Goal: Information Seeking & Learning: Learn about a topic

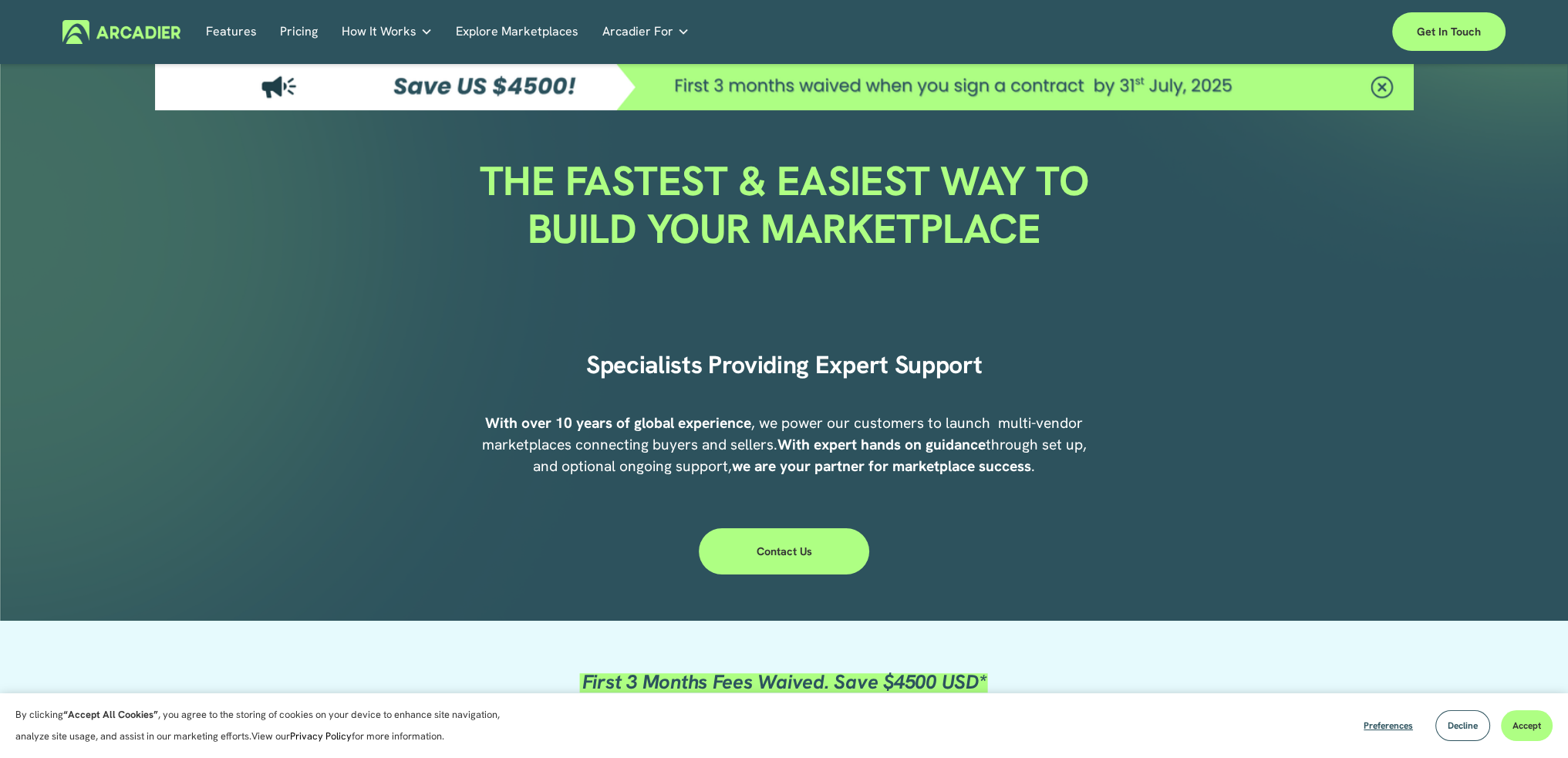
click at [299, 27] on link "Pricing" at bounding box center [299, 32] width 38 height 24
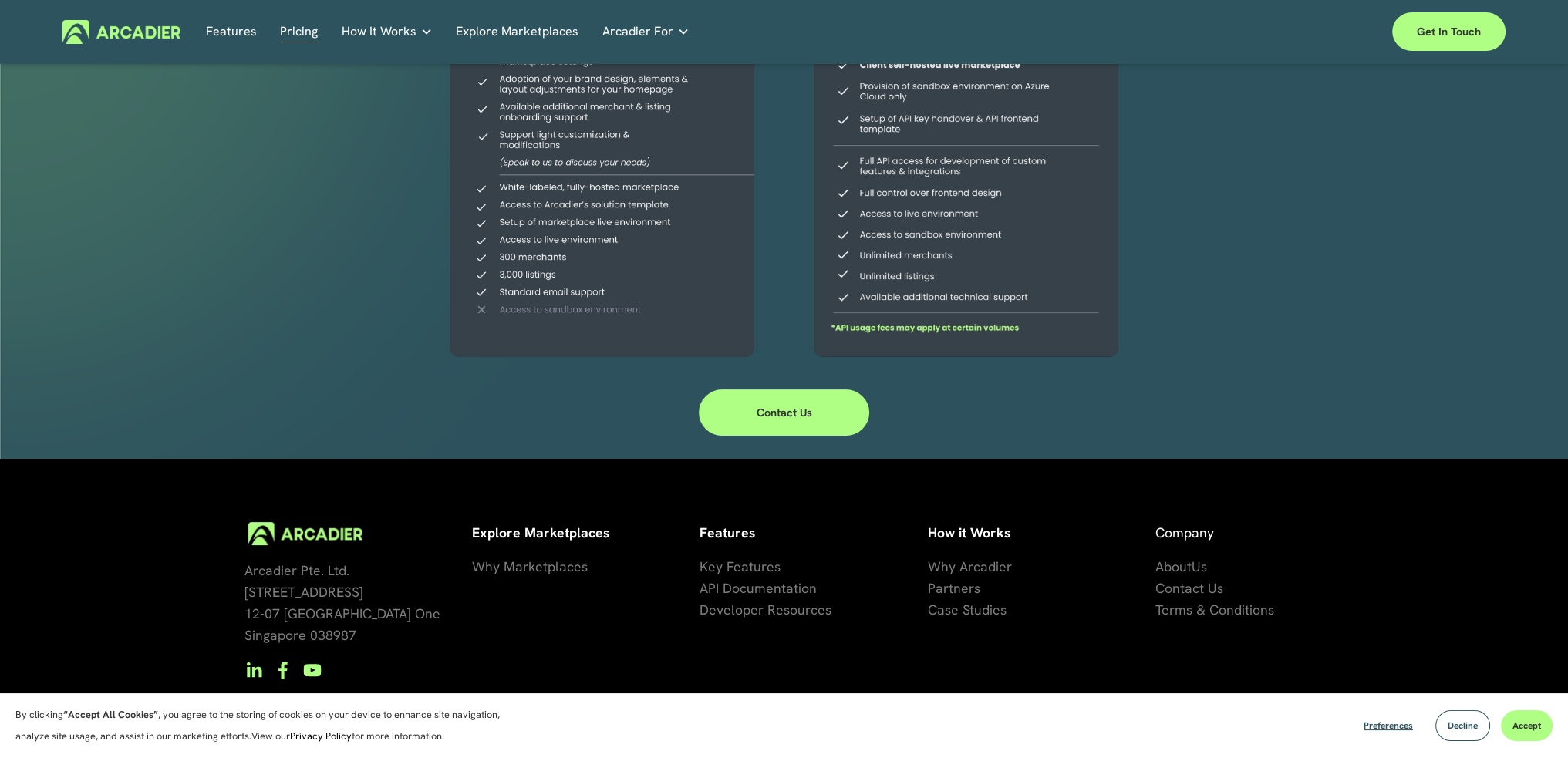
scroll to position [395, 0]
click at [817, 412] on link "Contact Us" at bounding box center [785, 412] width 171 height 47
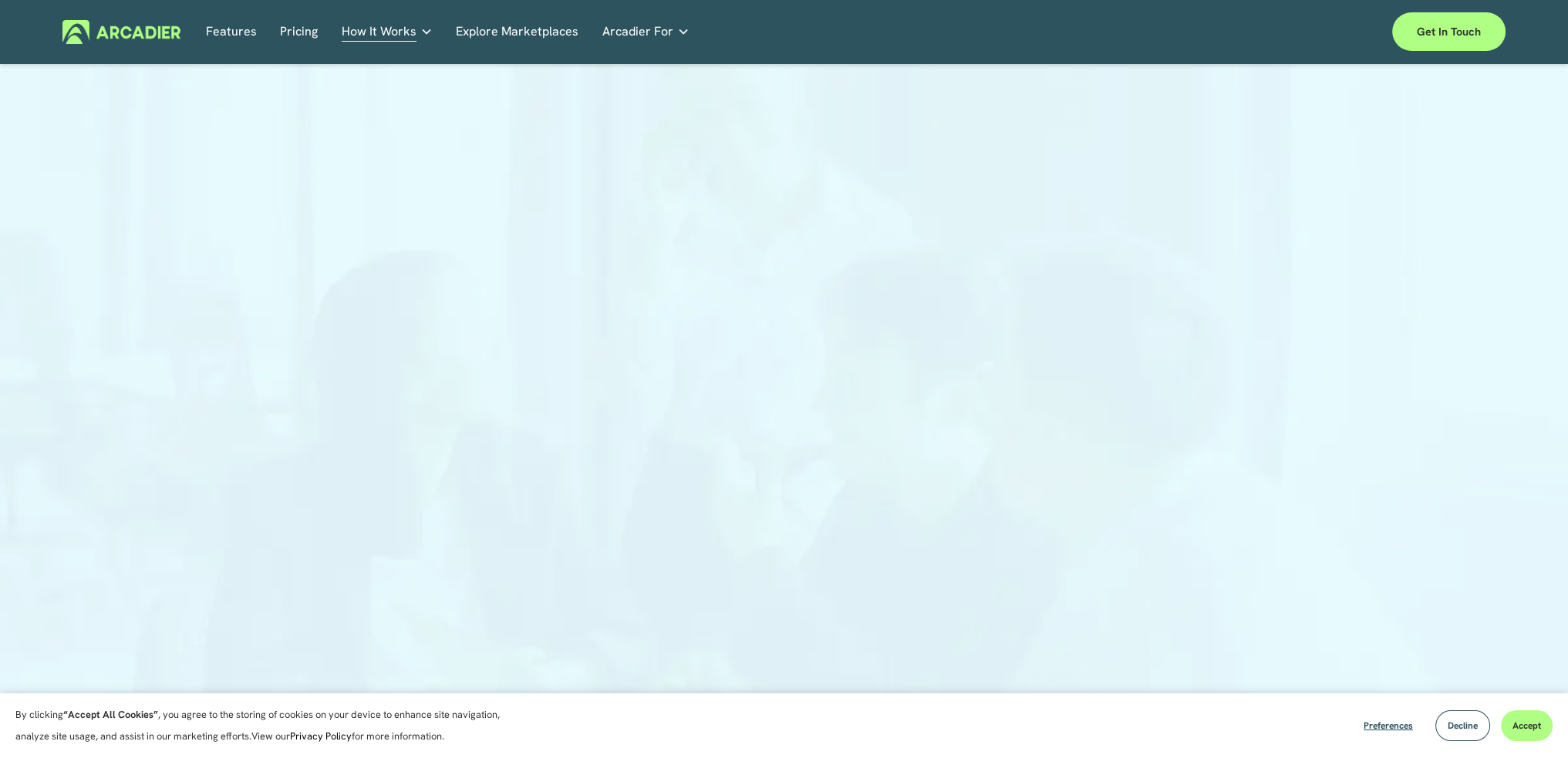
click at [1216, 387] on div at bounding box center [784, 392] width 1568 height 627
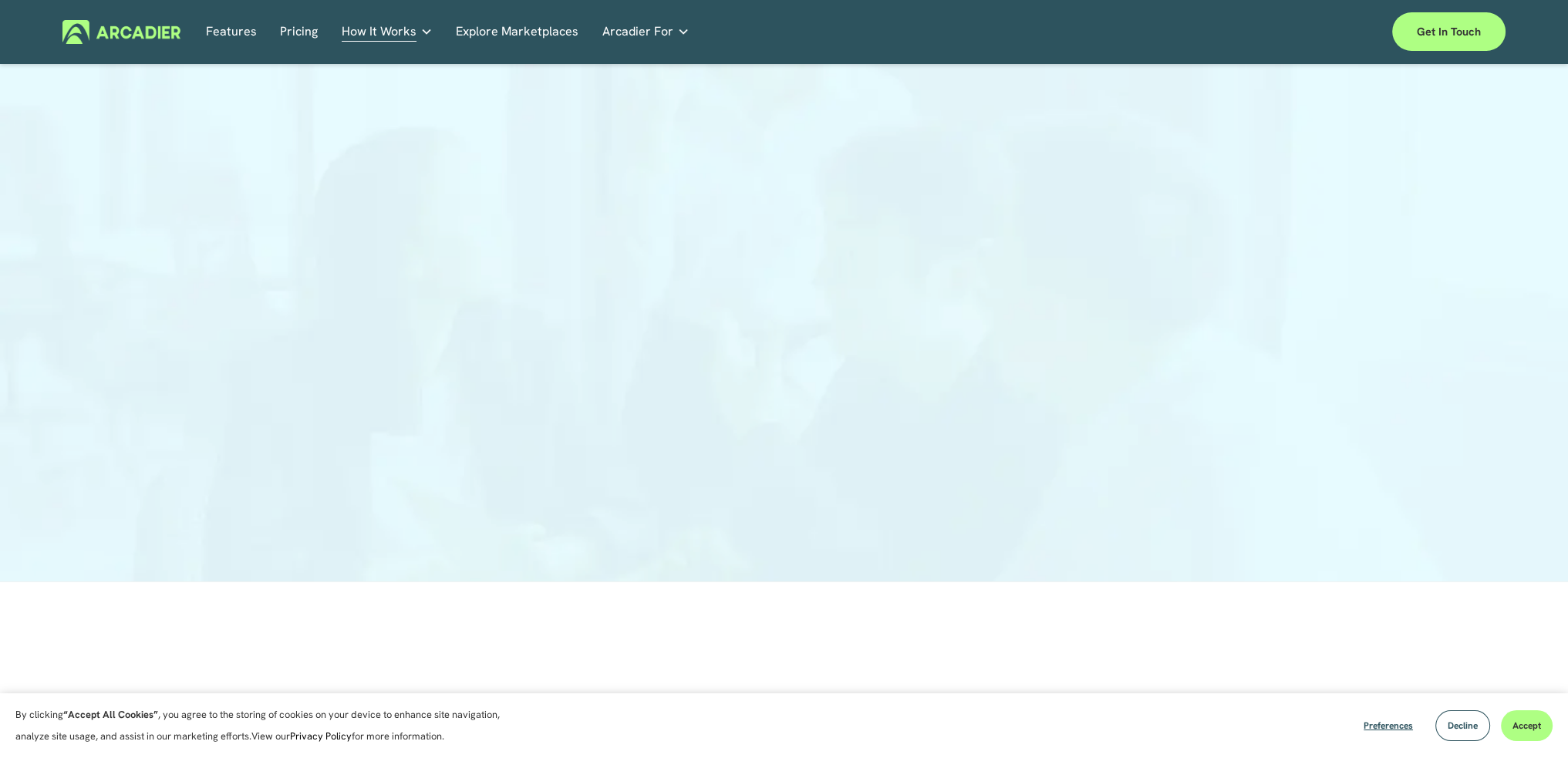
scroll to position [126, 0]
click at [1399, 279] on div at bounding box center [784, 265] width 1568 height 627
click at [129, 27] on img at bounding box center [121, 32] width 118 height 24
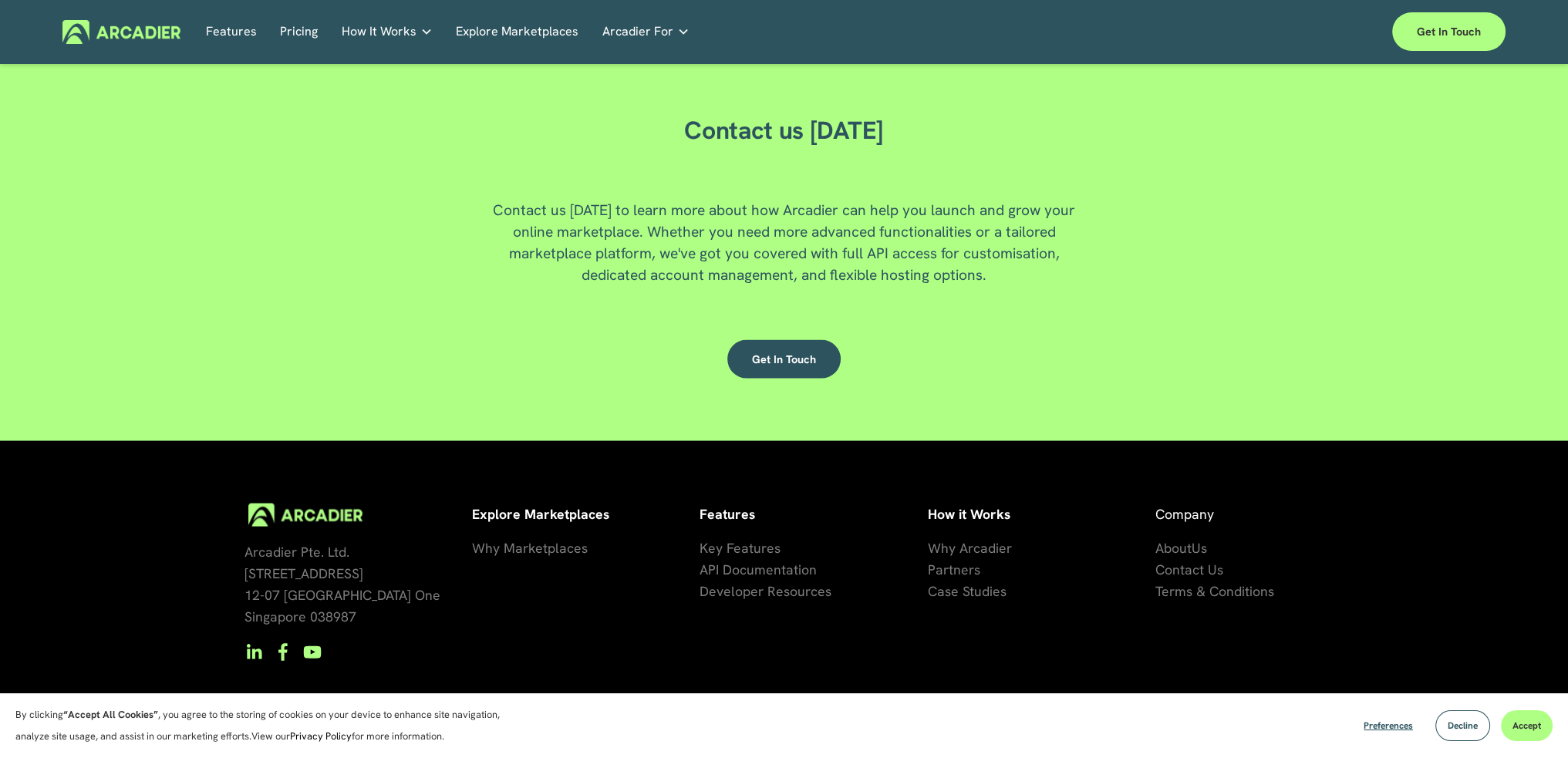
scroll to position [4206, 0]
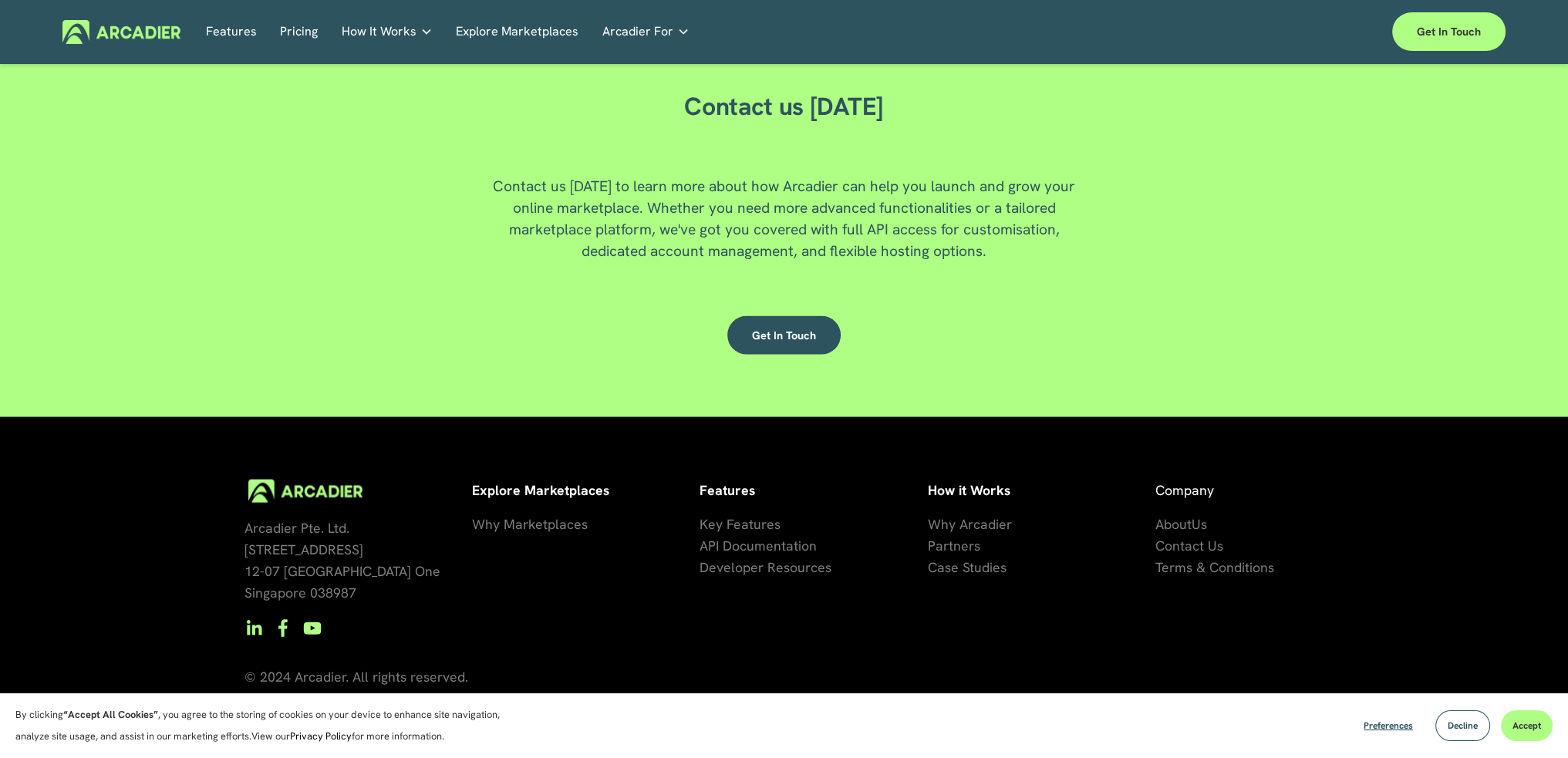
click at [1209, 545] on span "Contact Us" at bounding box center [1189, 545] width 68 height 18
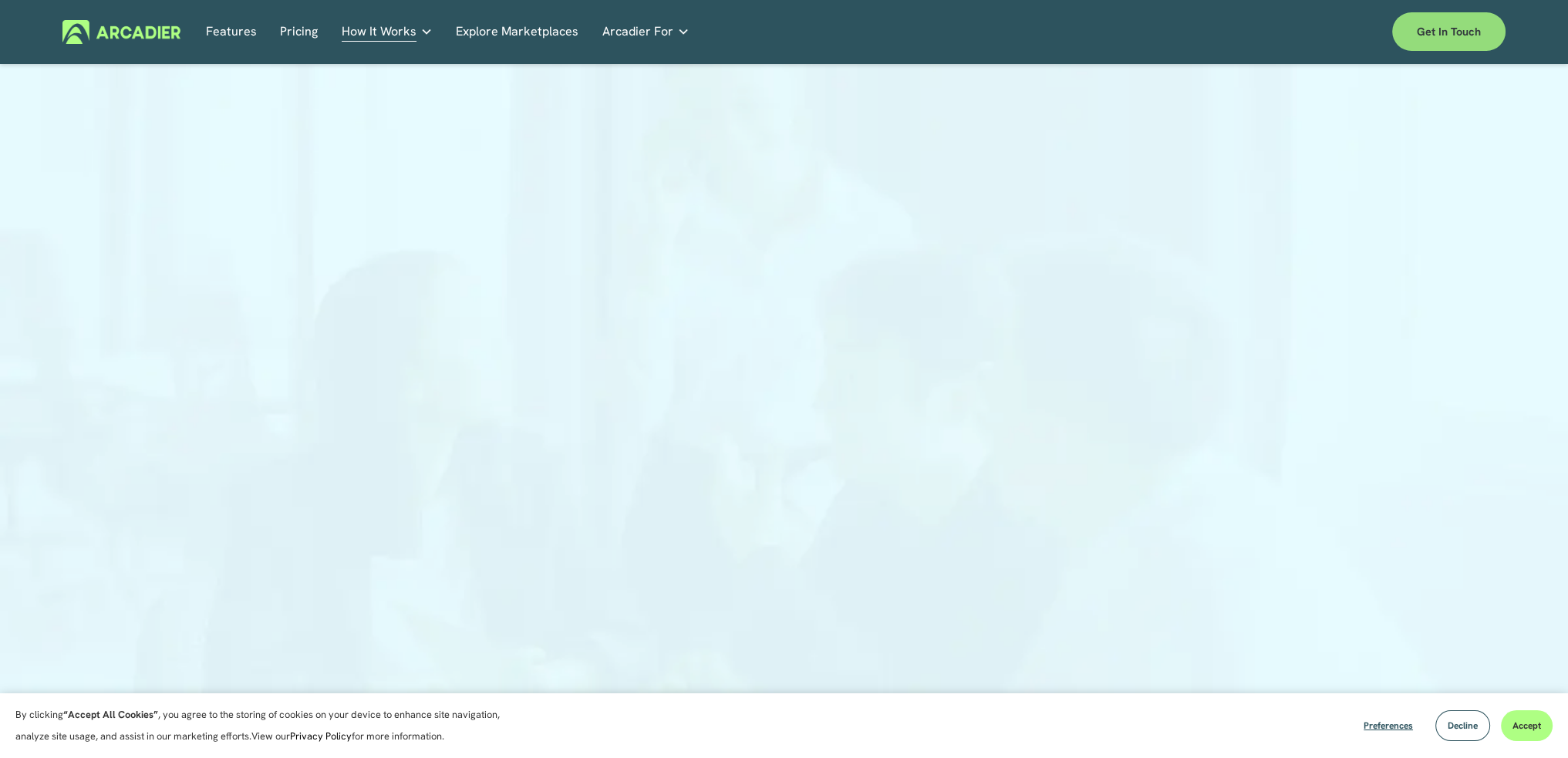
click at [1450, 40] on link "Get in touch" at bounding box center [1449, 31] width 113 height 39
click at [1282, 614] on div at bounding box center [784, 392] width 1568 height 627
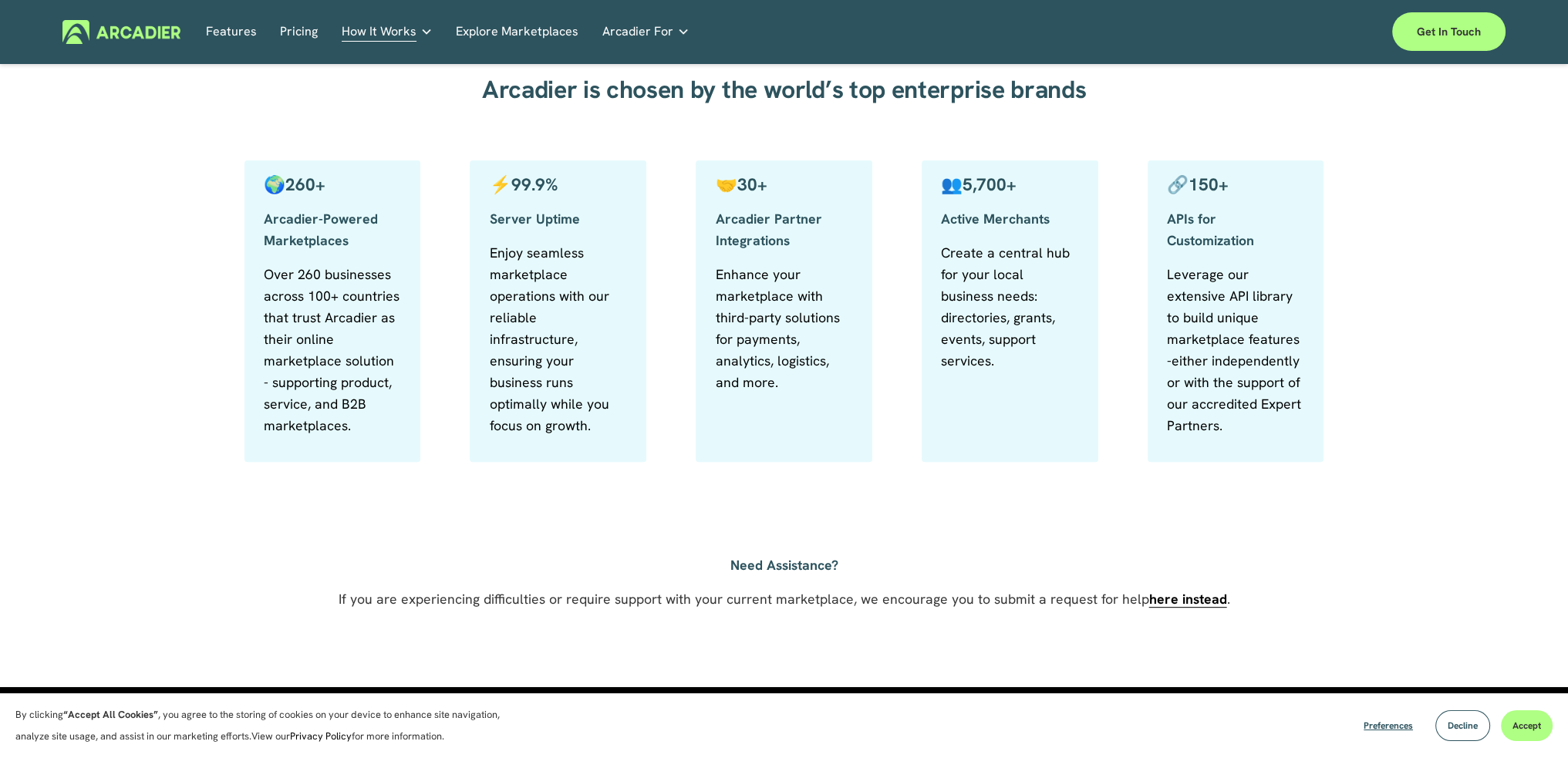
scroll to position [747, 0]
click at [0, 0] on p "Read about game-changing marketplace solutions." at bounding box center [0, 0] width 0 height 0
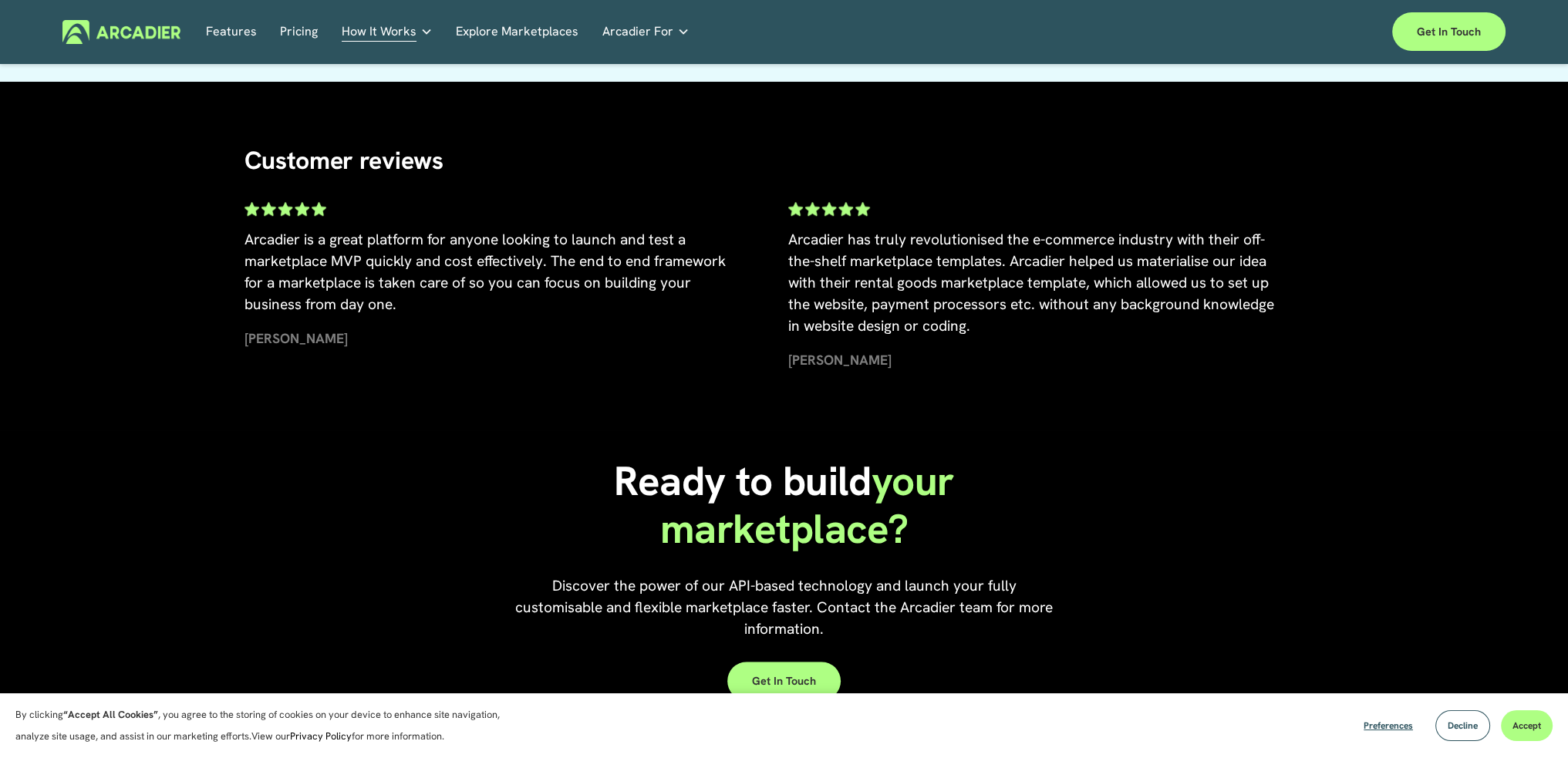
scroll to position [1486, 0]
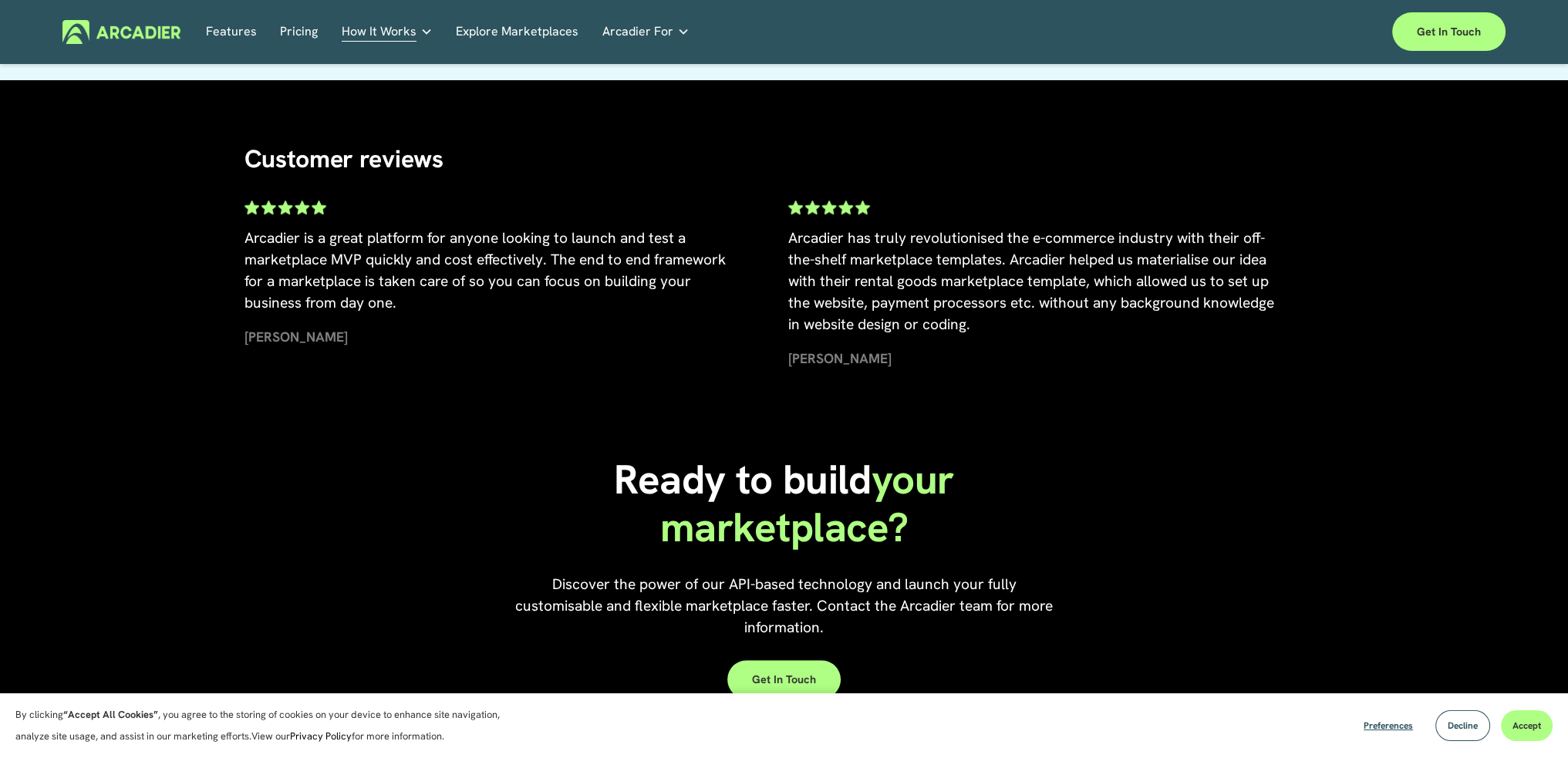
click at [303, 24] on link "Pricing" at bounding box center [299, 32] width 38 height 24
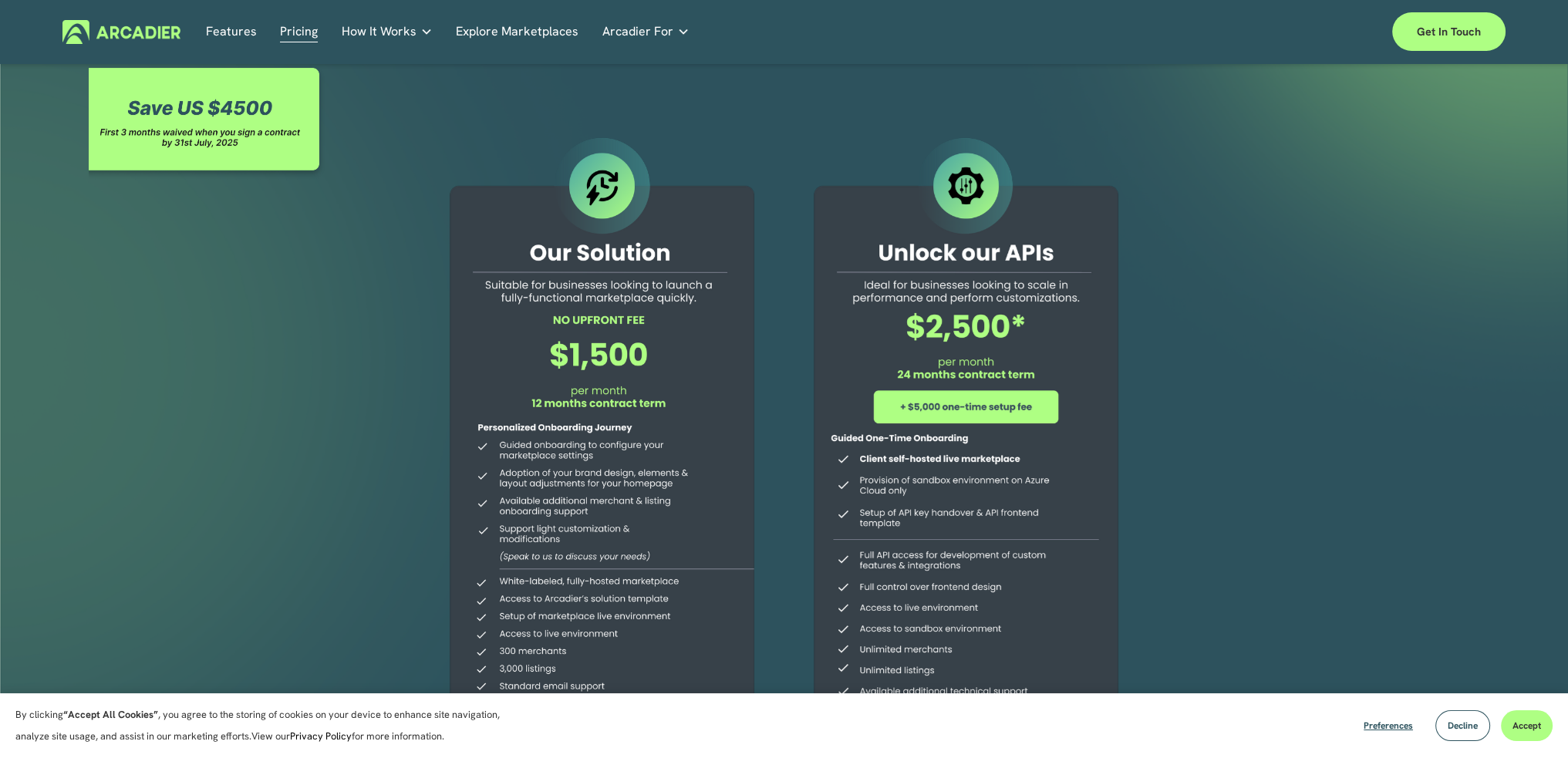
click at [175, 113] on div at bounding box center [208, 122] width 239 height 116
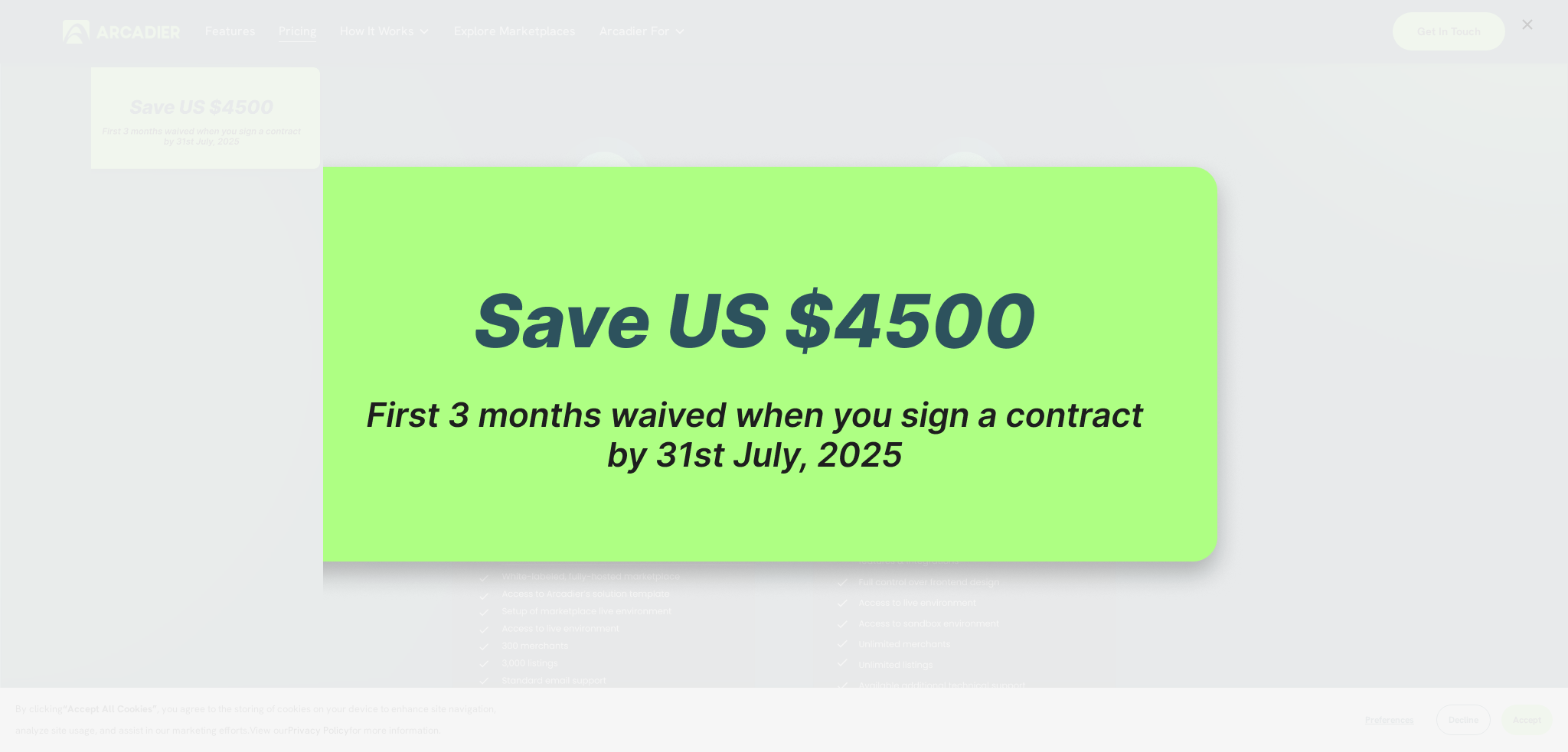
click at [995, 262] on img "Image" at bounding box center [784, 376] width 922 height 450
click at [1065, 40] on div "Image" at bounding box center [784, 376] width 1505 height 723
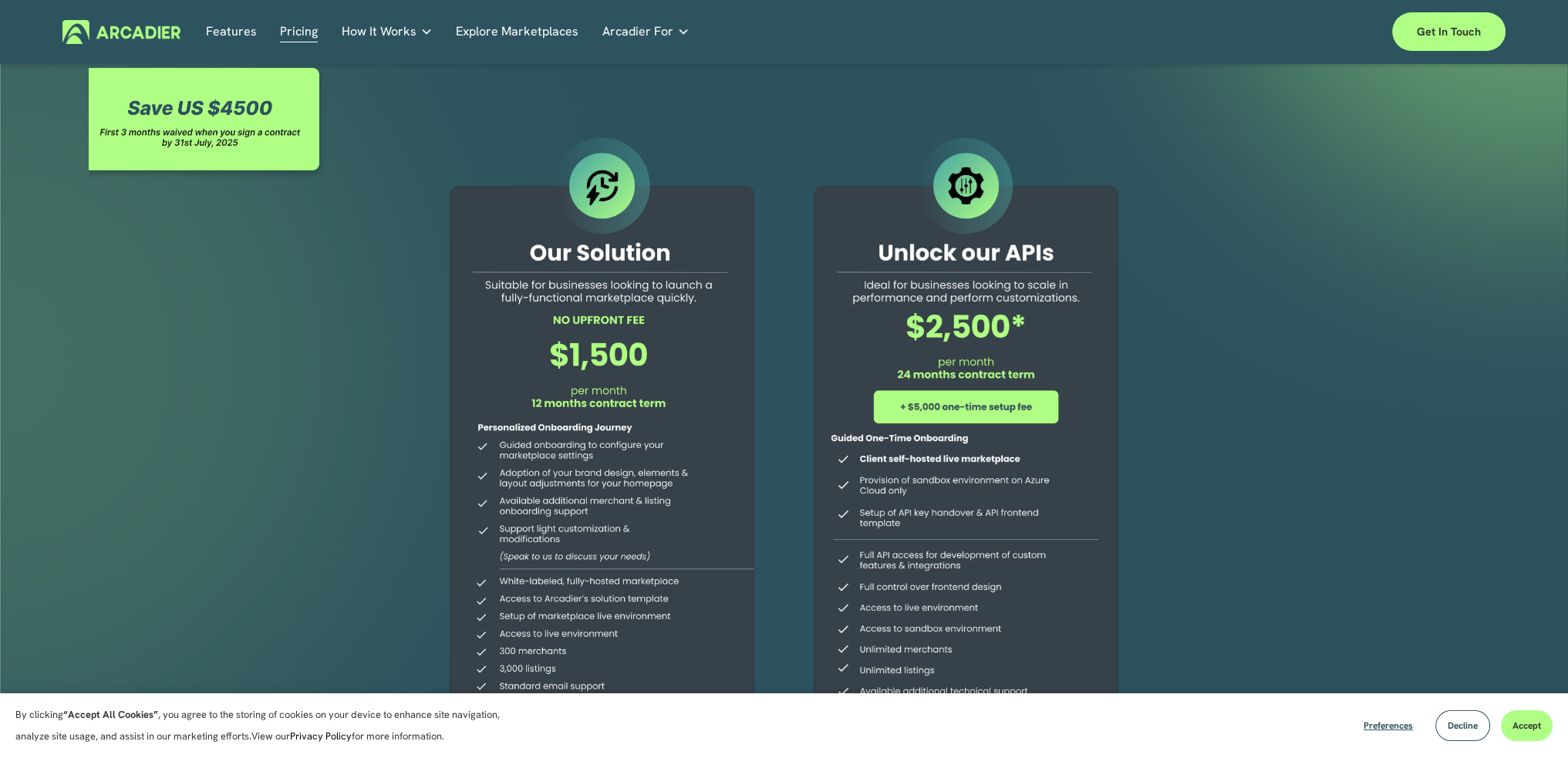
click at [0, 0] on p "Read about game-changing marketplace solutions." at bounding box center [0, 0] width 0 height 0
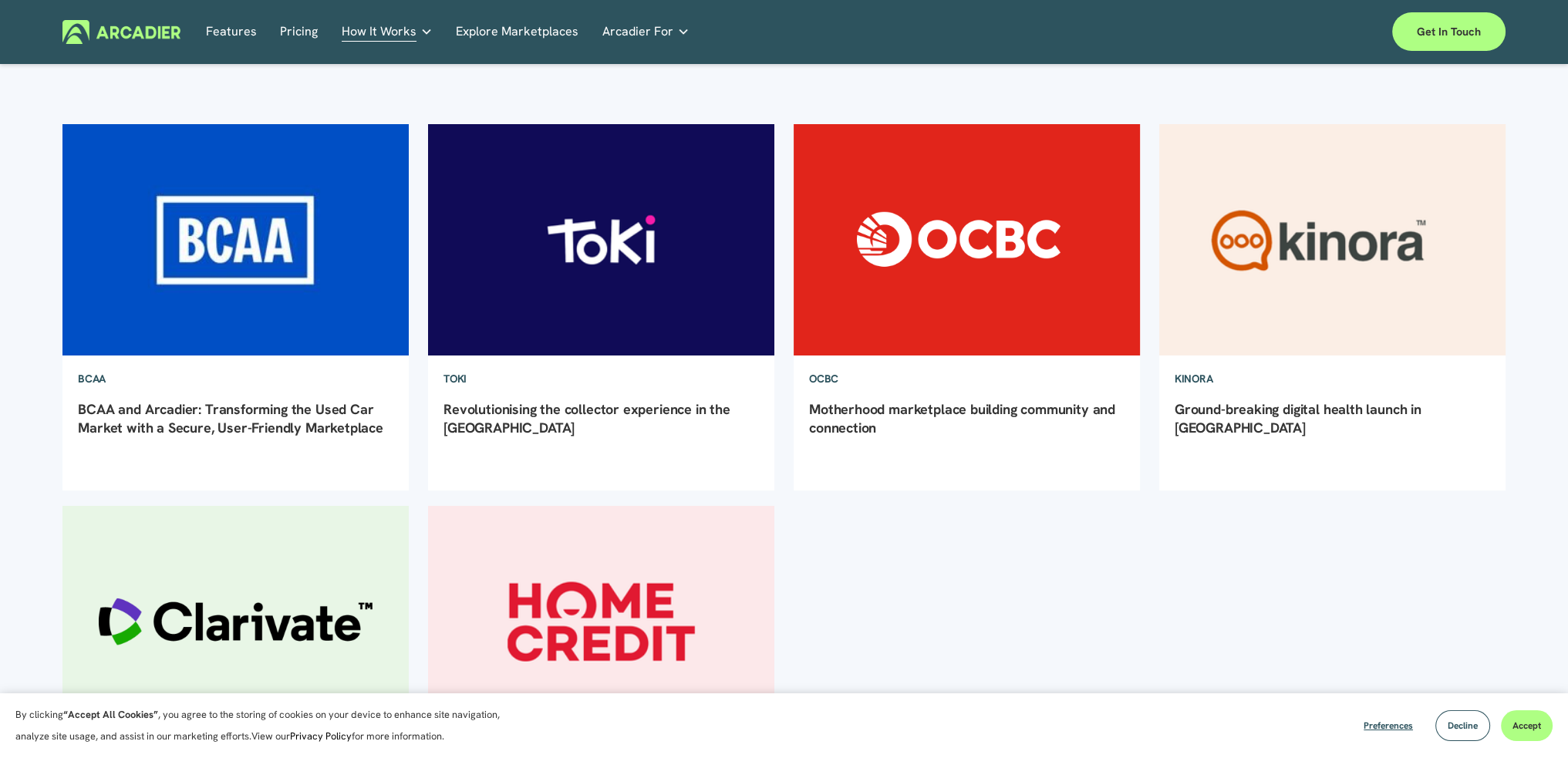
scroll to position [155, 0]
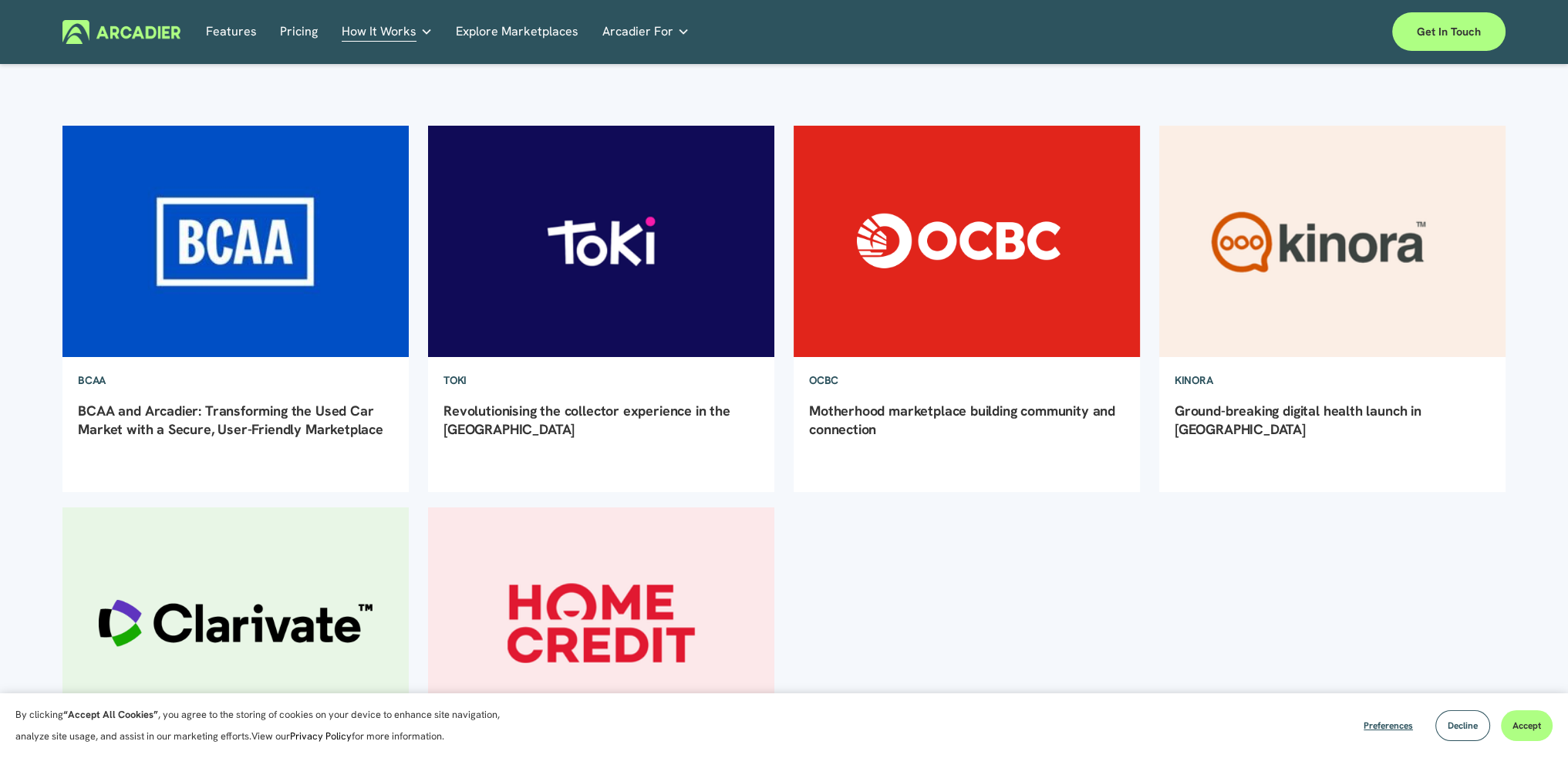
click at [1278, 412] on link "Ground-breaking digital health launch in [GEOGRAPHIC_DATA]" at bounding box center [1298, 419] width 247 height 35
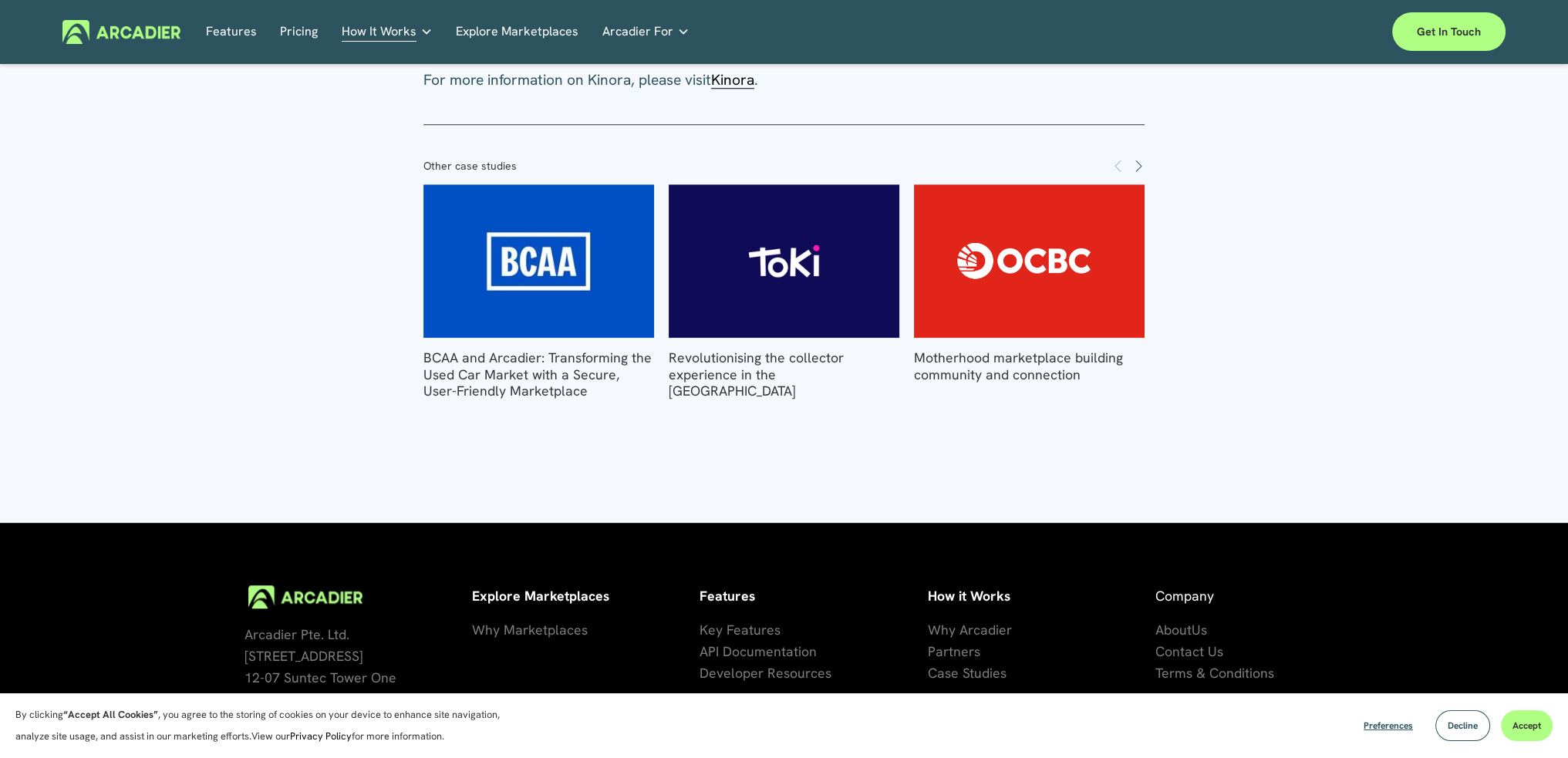
scroll to position [1801, 0]
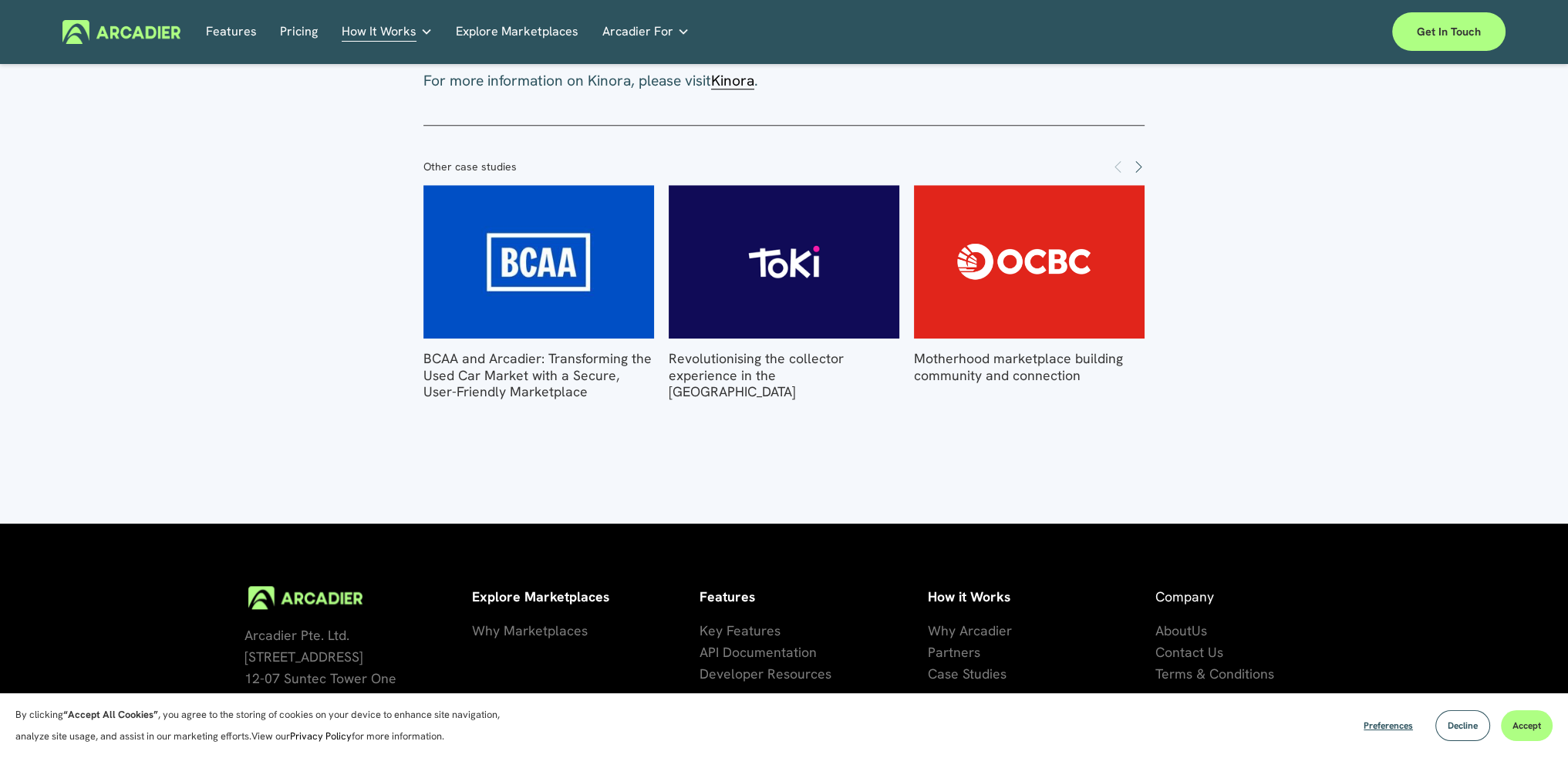
click at [1002, 357] on link "Motherhood marketplace building community and connection" at bounding box center [1019, 366] width 209 height 34
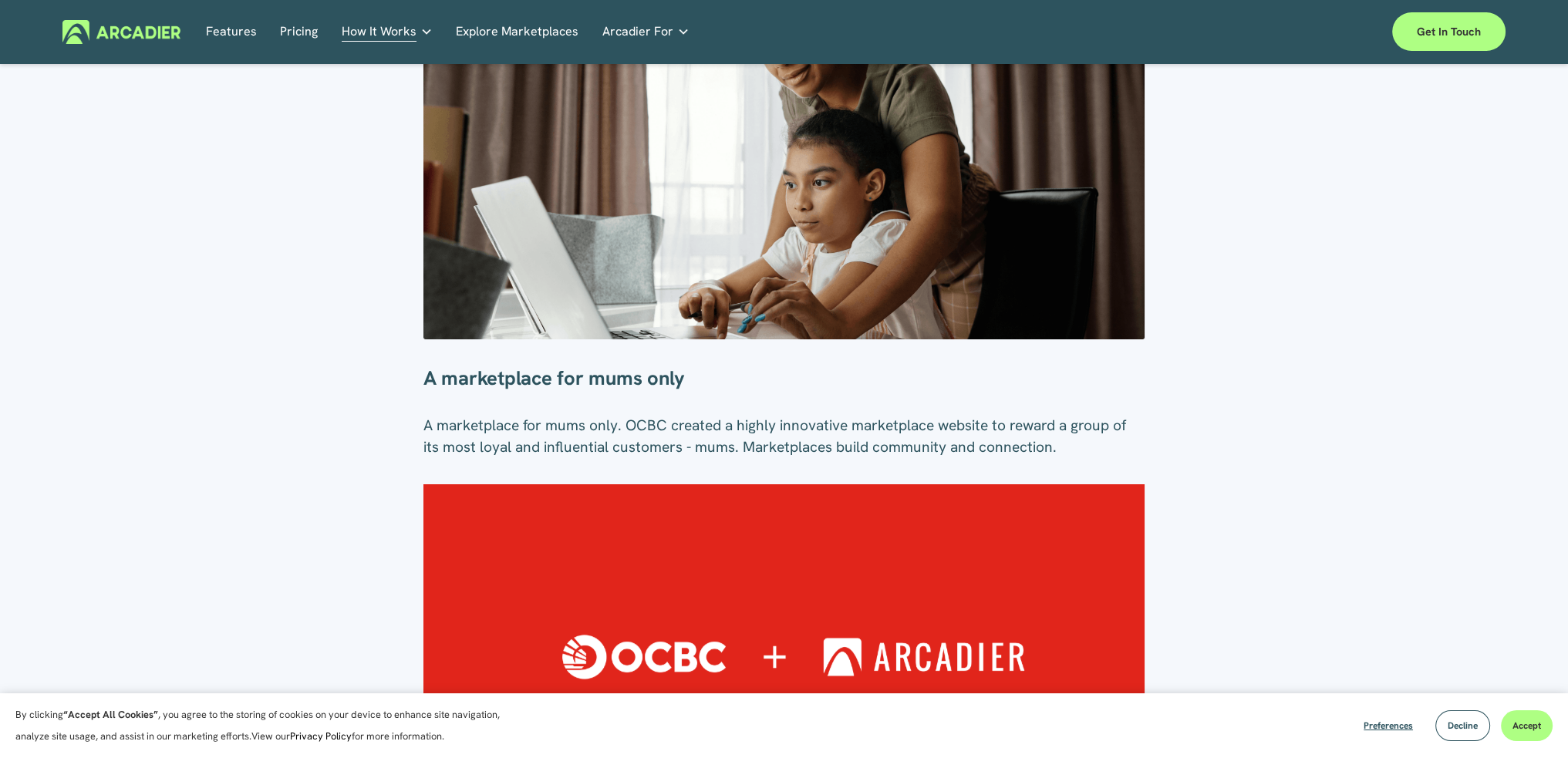
scroll to position [255, 0]
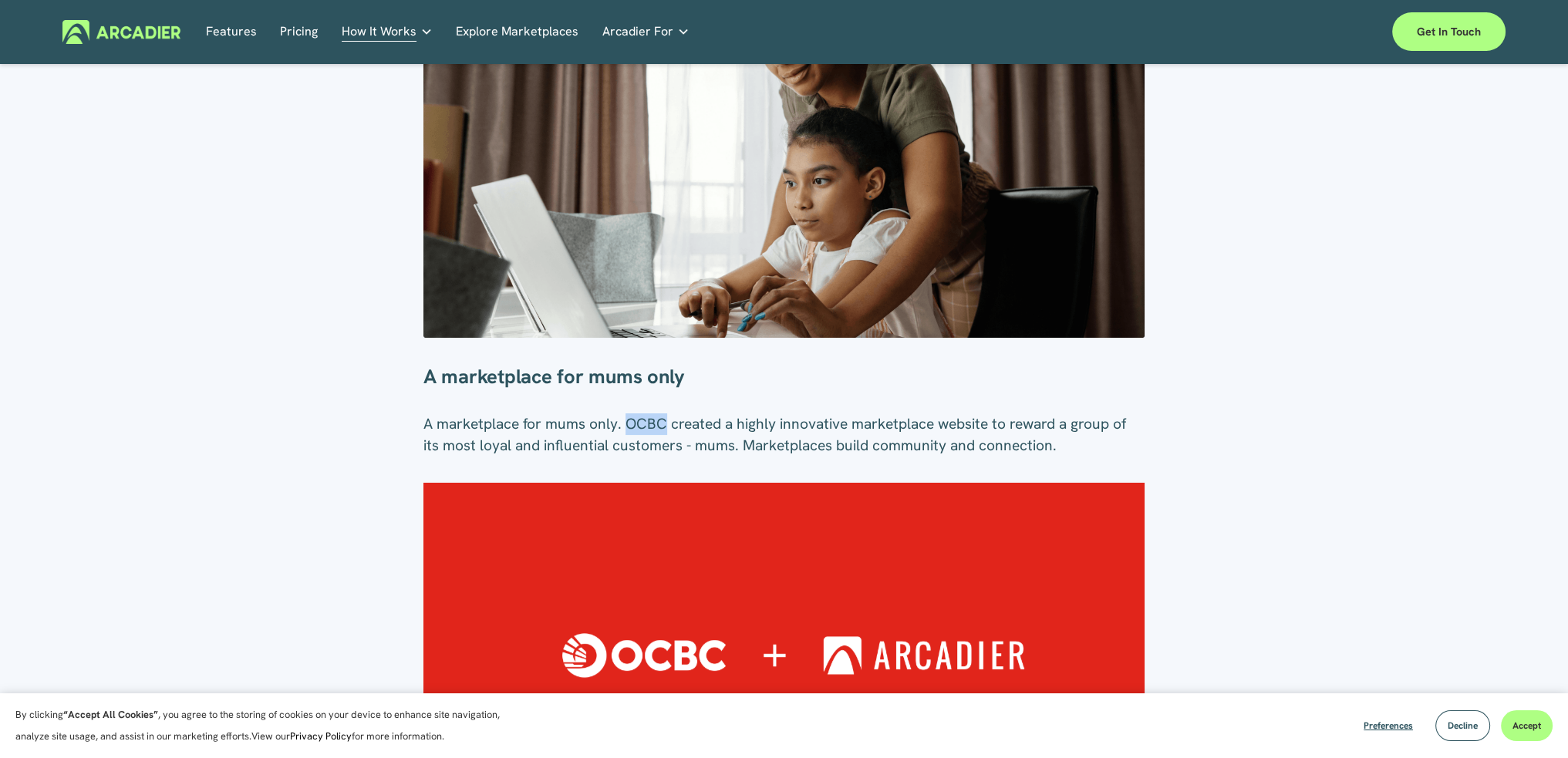
drag, startPoint x: 628, startPoint y: 426, endPoint x: 666, endPoint y: 431, distance: 38.3
click at [666, 431] on p "A marketplace for mums only. OCBC created a highly innovative marketplace websi…" at bounding box center [784, 435] width 722 height 43
copy p "OCBC"
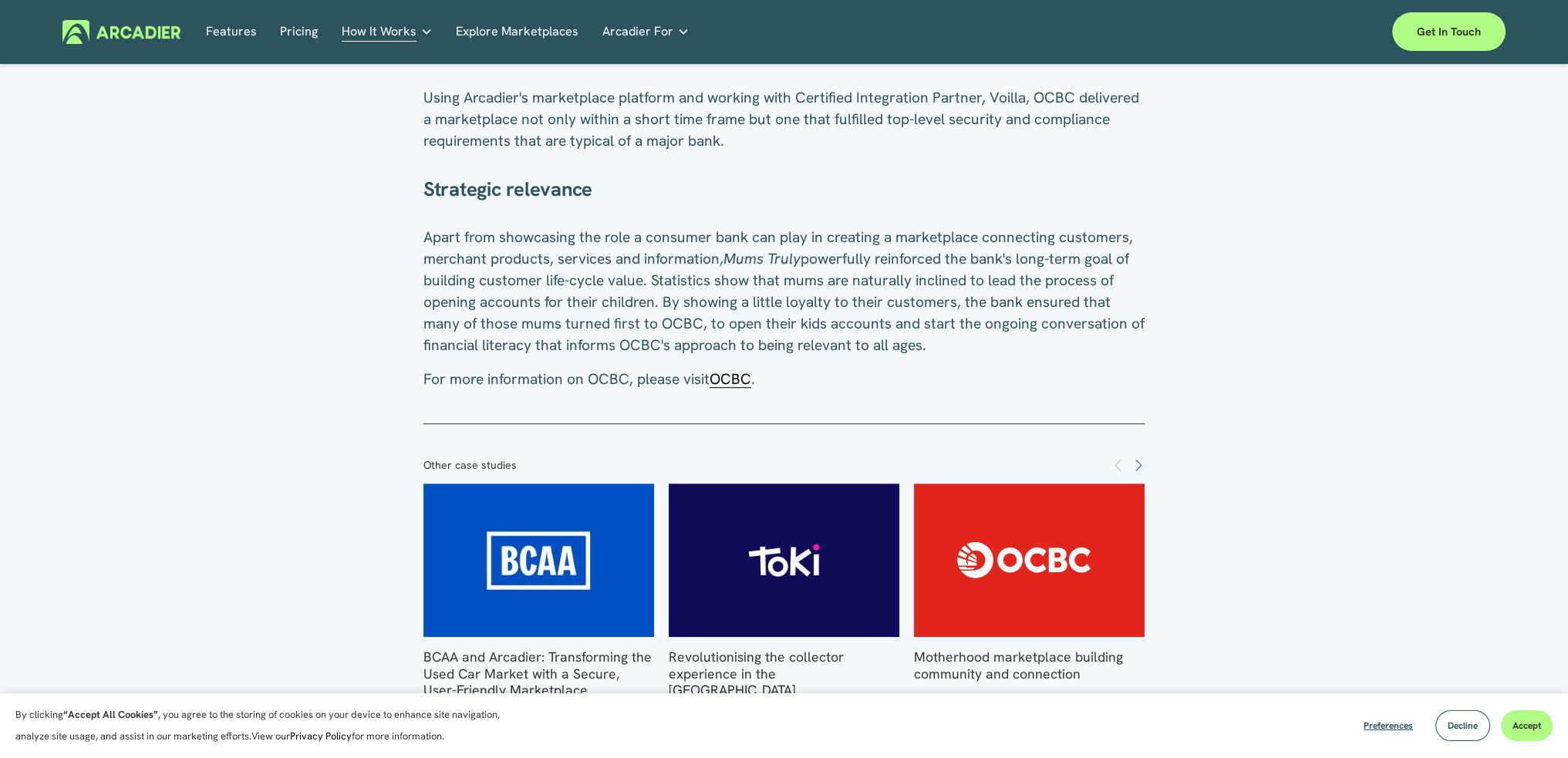
scroll to position [1213, 0]
click at [735, 379] on span "OCBC" at bounding box center [730, 379] width 41 height 19
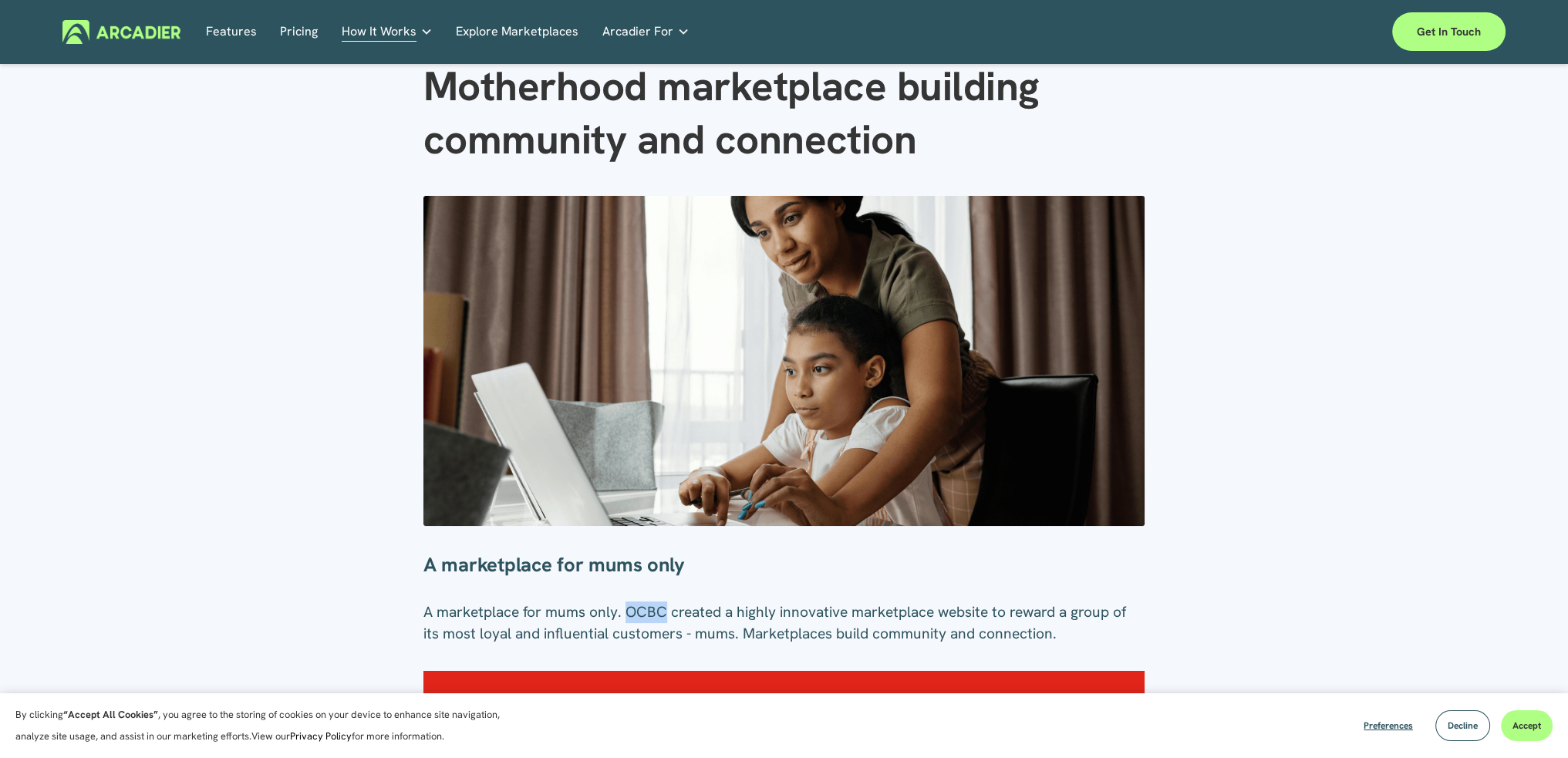
scroll to position [0, 0]
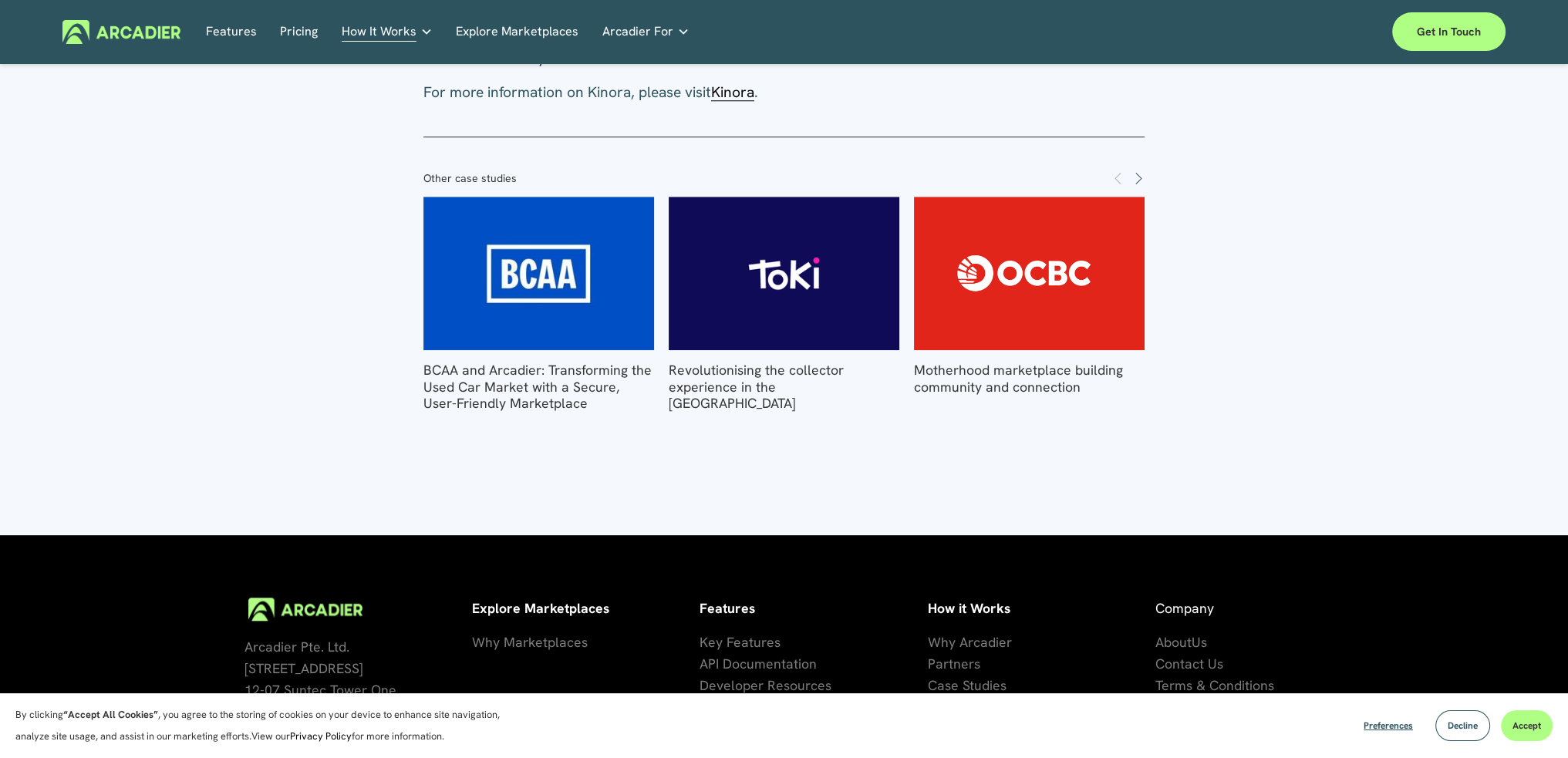
scroll to position [1801, 0]
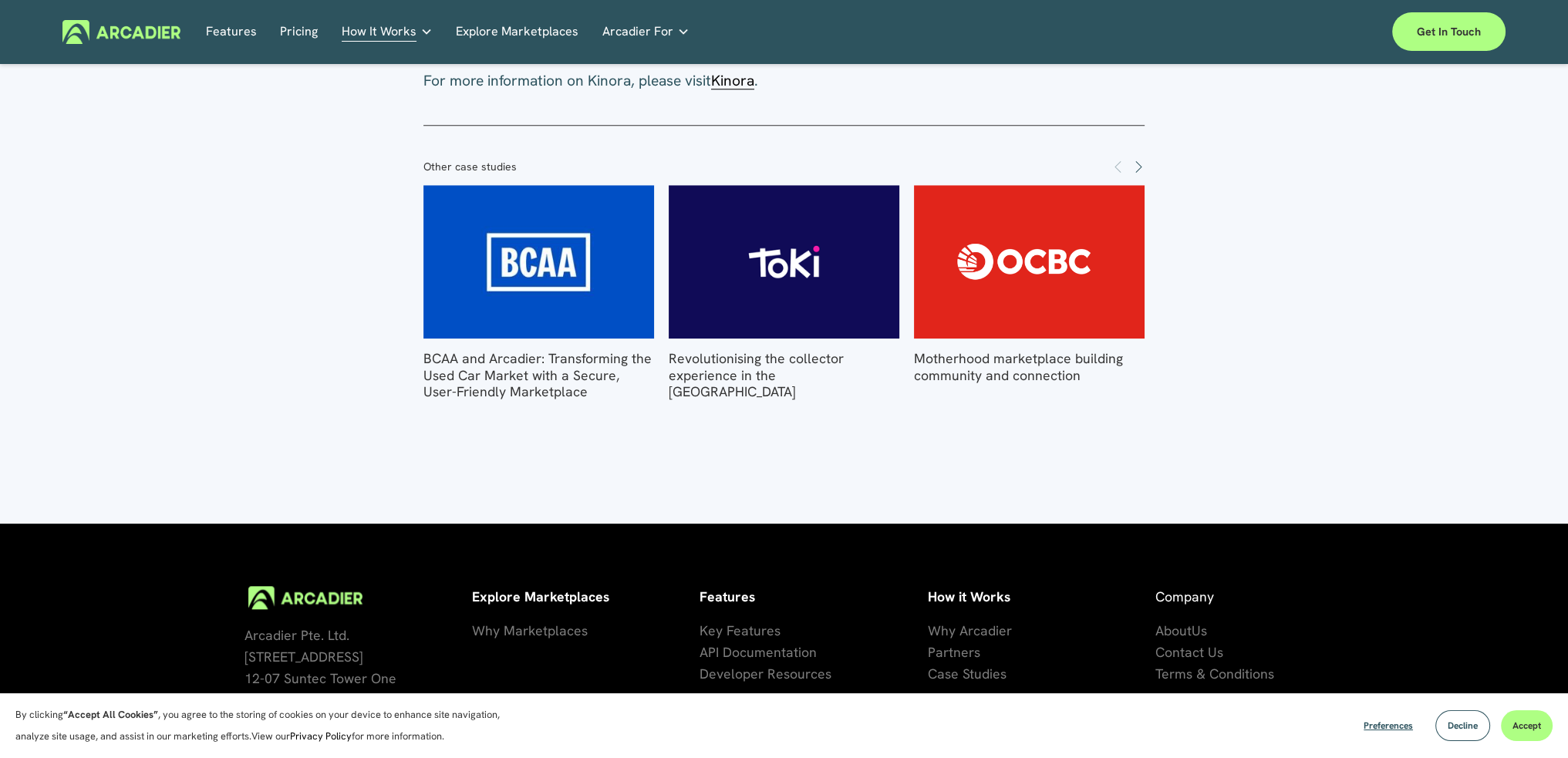
click at [0, 0] on h5 "Case Studies" at bounding box center [0, 0] width 0 height 0
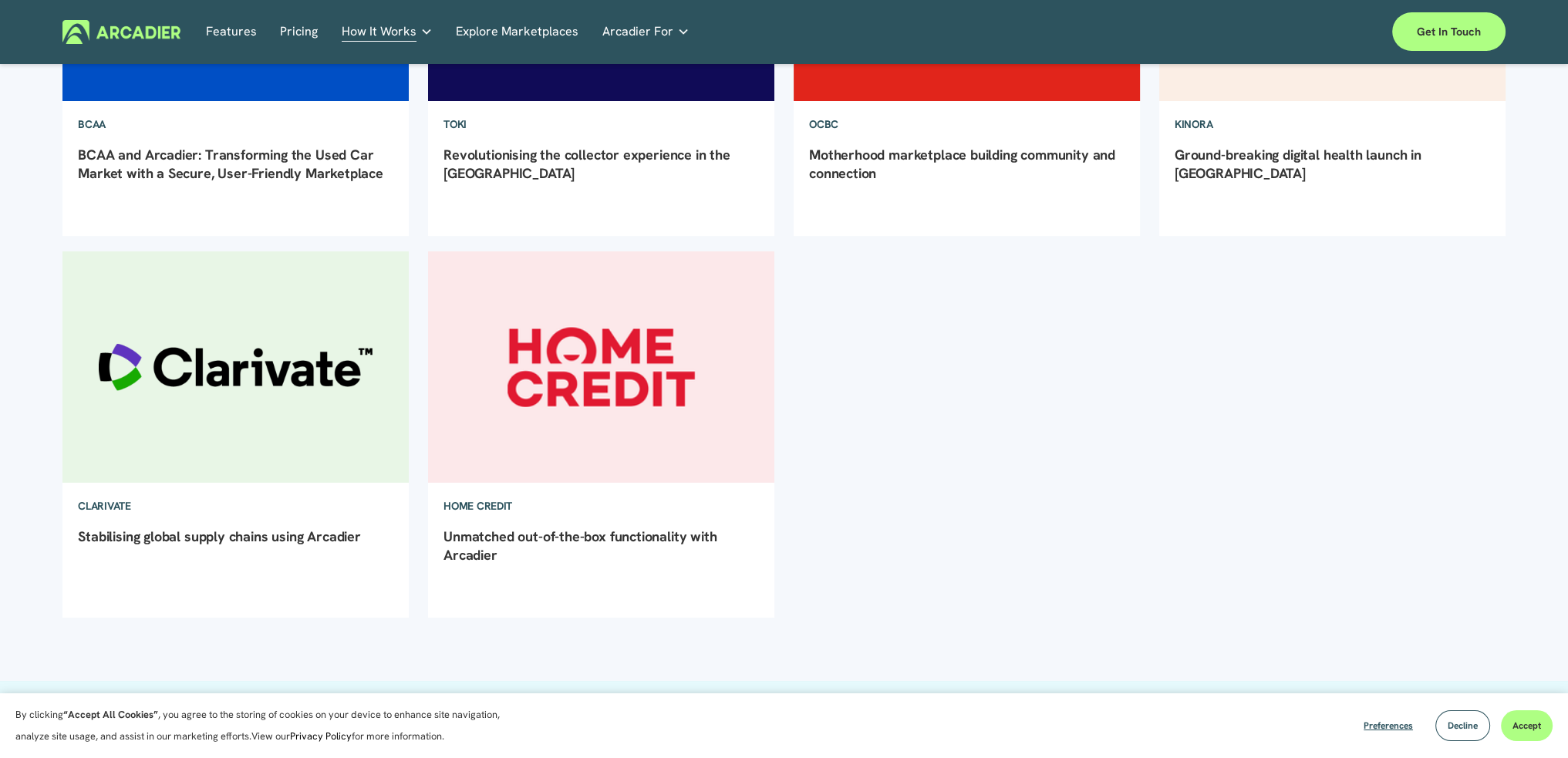
scroll to position [411, 0]
